Goal: Information Seeking & Learning: Learn about a topic

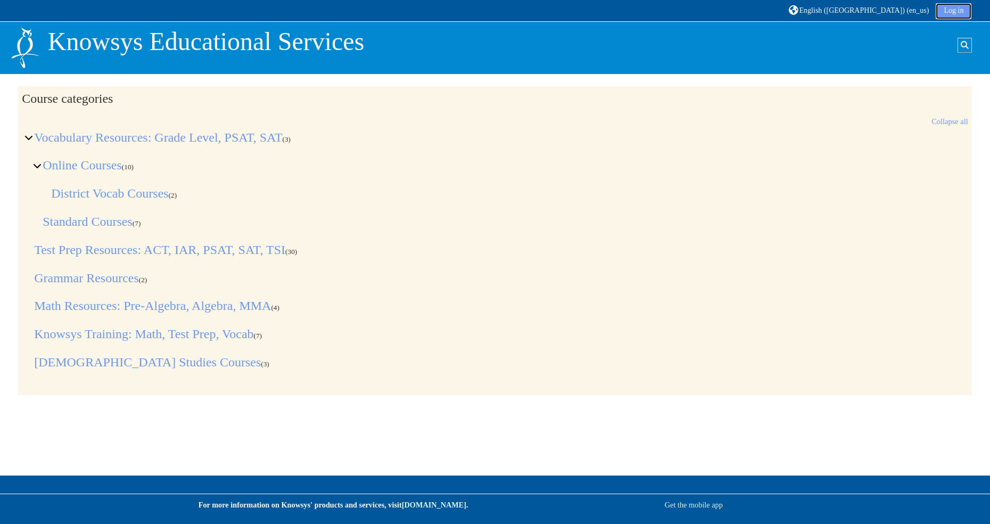
click at [953, 11] on link "Log in" at bounding box center [954, 11] width 36 height 16
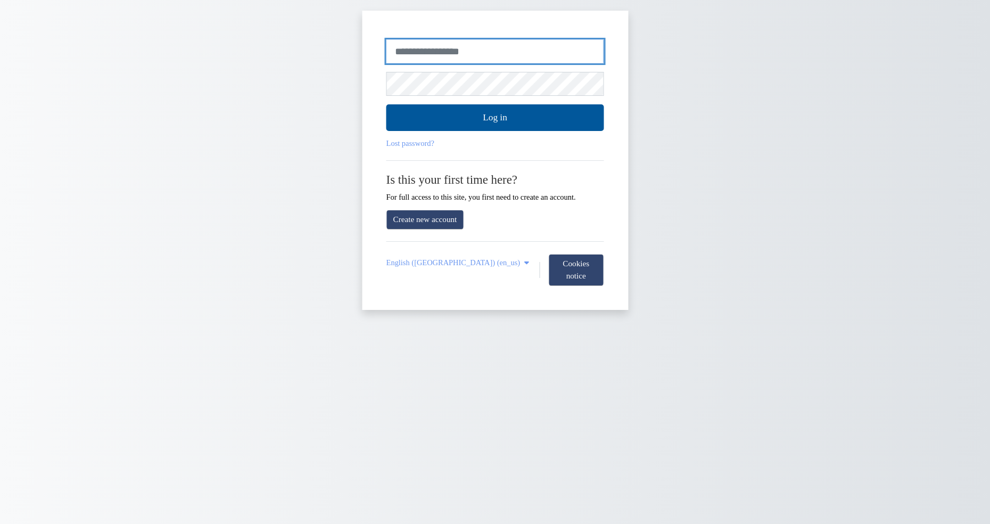
click at [564, 47] on input "Username or email" at bounding box center [495, 51] width 218 height 24
type input "*******"
click at [386, 104] on button "Log in" at bounding box center [495, 117] width 218 height 27
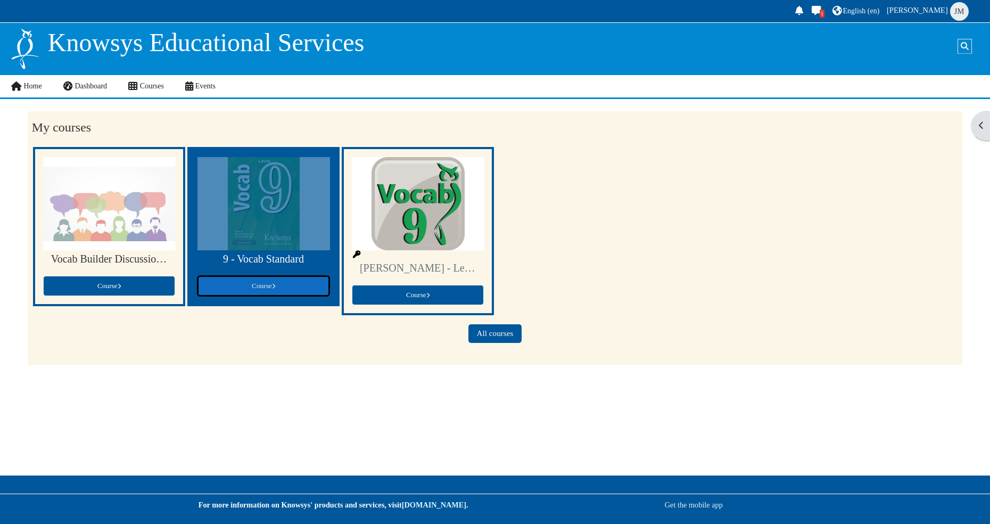
click at [293, 285] on link "Course" at bounding box center [263, 286] width 132 height 20
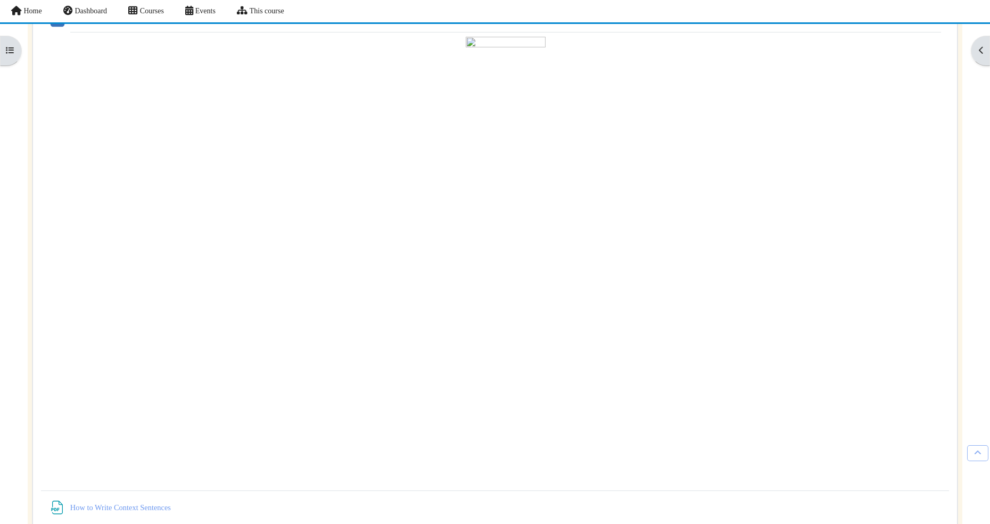
scroll to position [1042, 0]
